Goal: Navigation & Orientation: Understand site structure

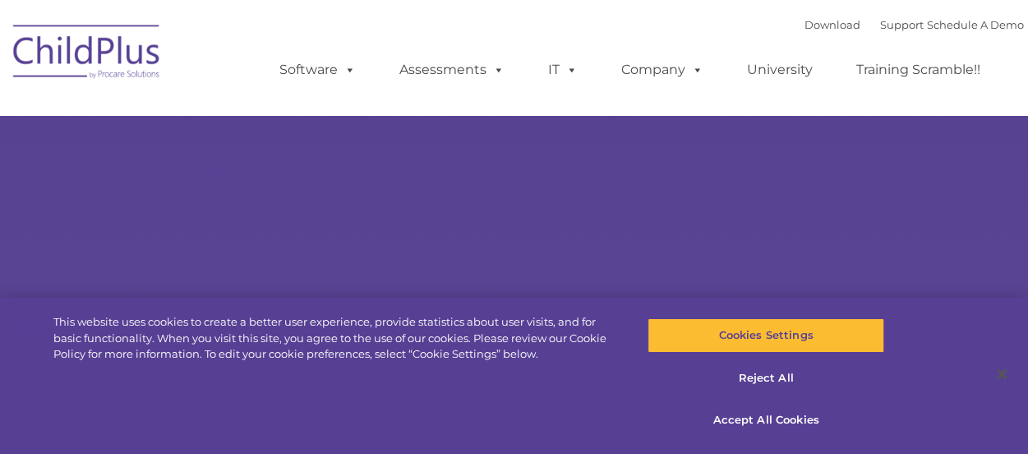
select select "MEDIUM"
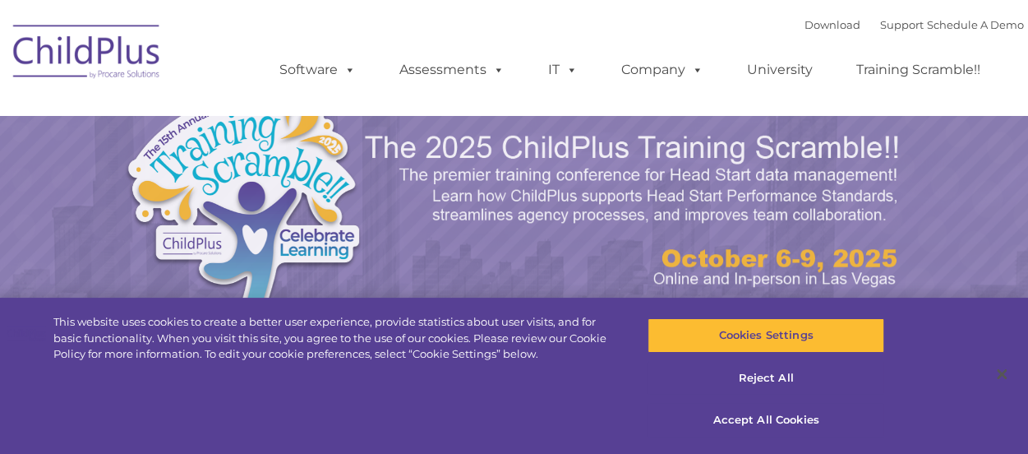
select select "MEDIUM"
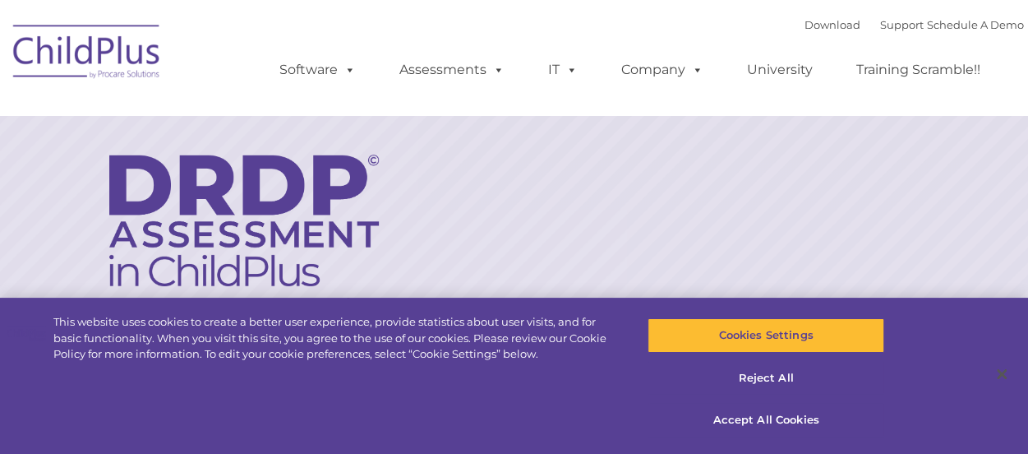
drag, startPoint x: 976, startPoint y: 0, endPoint x: 704, endPoint y: 34, distance: 274.9
click at [704, 34] on div "Download Support | Schedule A Demo  MENU MENU Software ChildPlus: The original…" at bounding box center [636, 57] width 778 height 90
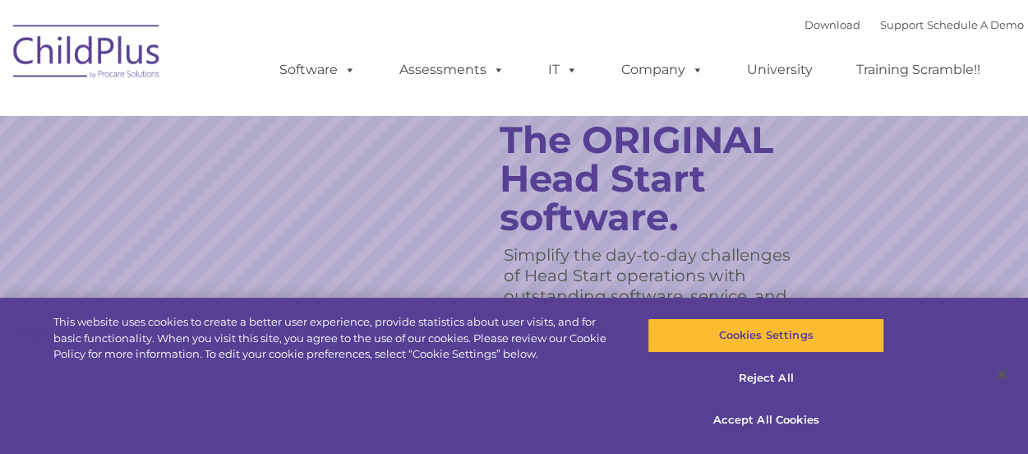
drag, startPoint x: 938, startPoint y: 0, endPoint x: 678, endPoint y: 27, distance: 261.1
click at [678, 27] on div "Download Support | Schedule A Demo  MENU MENU Software ChildPlus: The original…" at bounding box center [636, 57] width 778 height 90
click at [124, 48] on img at bounding box center [87, 54] width 164 height 82
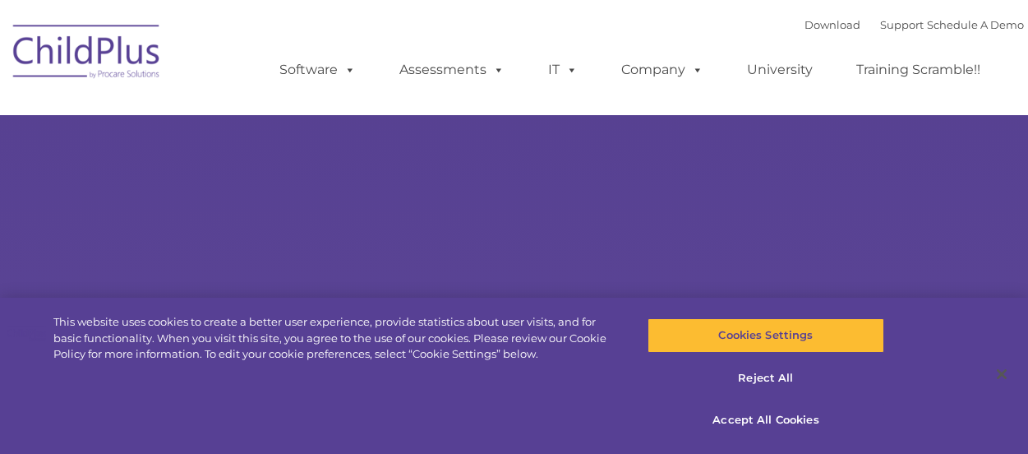
type input ""
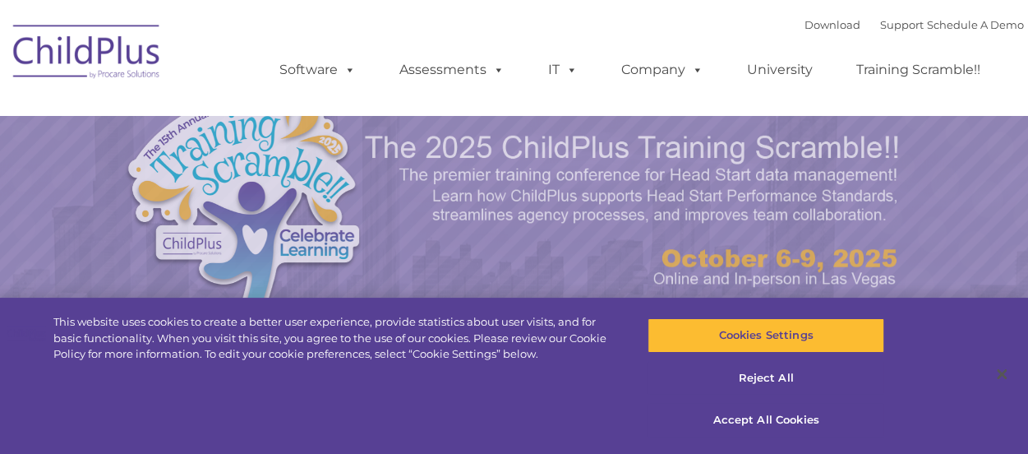
select select "MEDIUM"
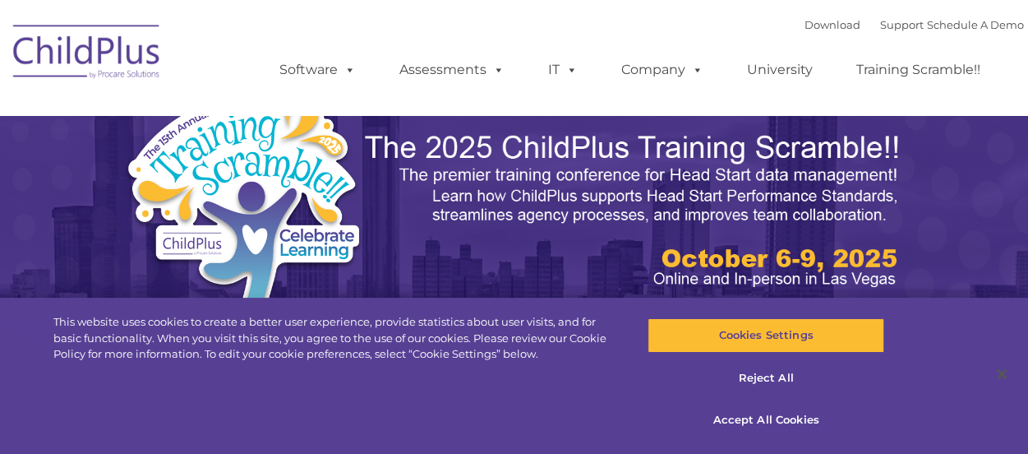
click at [429, 42] on ul "Software ChildPlus: The original and most widely-used Head Start data managemen…" at bounding box center [636, 70] width 778 height 66
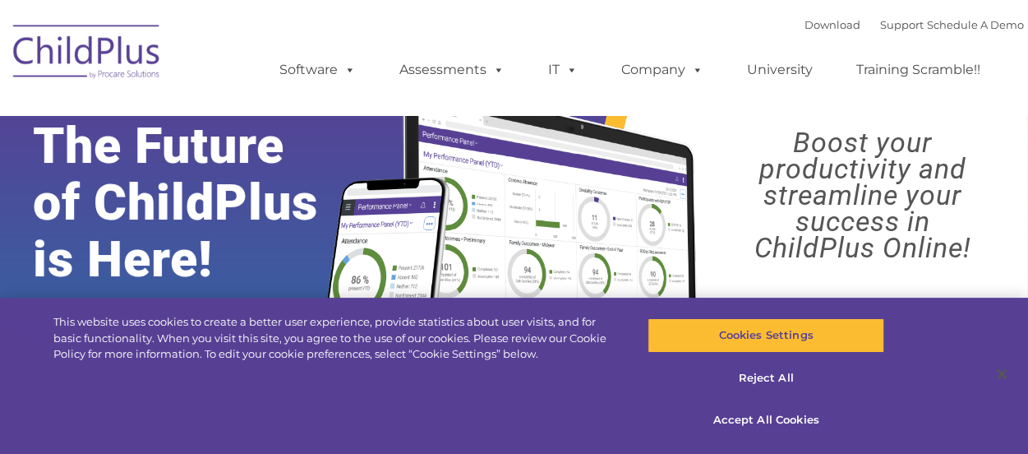
drag, startPoint x: 802, startPoint y: 2, endPoint x: 690, endPoint y: 21, distance: 113.4
click at [690, 21] on div "Download Support | Schedule A Demo  MENU MENU Software ChildPlus: The original…" at bounding box center [636, 57] width 778 height 90
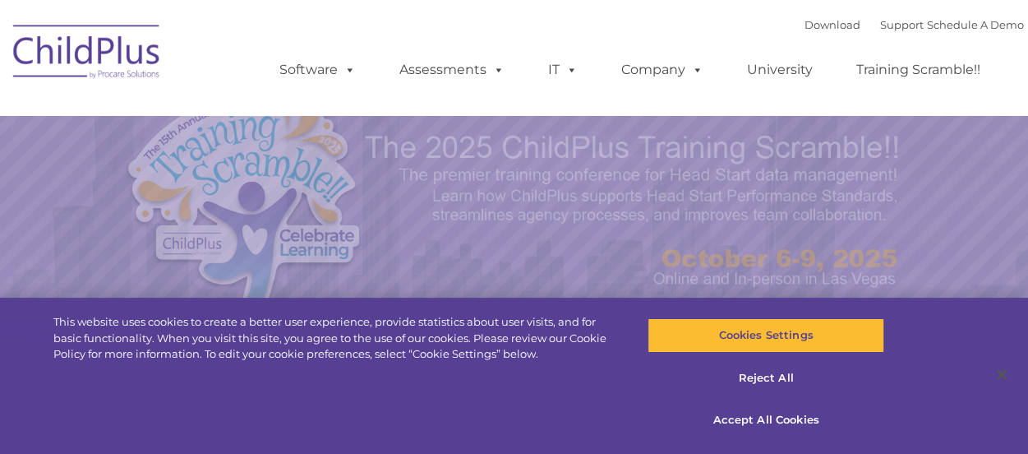
select select "MEDIUM"
